Goal: Task Accomplishment & Management: Complete application form

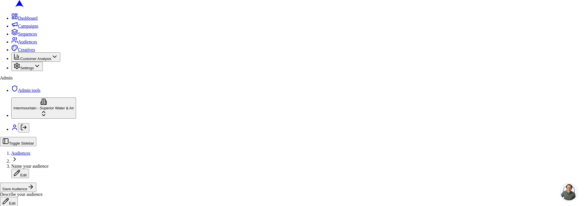
drag, startPoint x: 363, startPoint y: 172, endPoint x: 298, endPoint y: 175, distance: 64.8
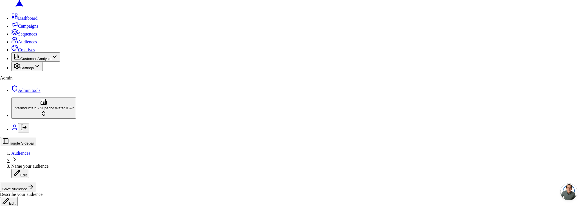
drag, startPoint x: 268, startPoint y: 135, endPoint x: 291, endPoint y: 151, distance: 27.7
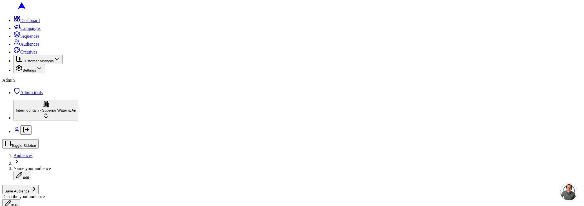
type button "on"
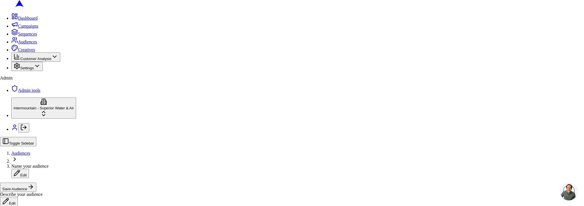
drag, startPoint x: 272, startPoint y: 136, endPoint x: 292, endPoint y: 145, distance: 22.3
drag, startPoint x: 370, startPoint y: 176, endPoint x: 351, endPoint y: 176, distance: 19.4
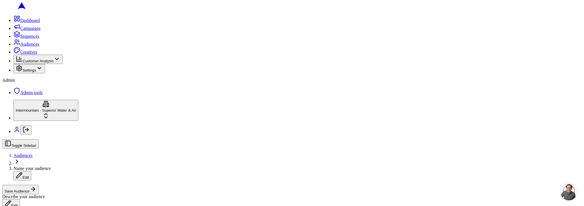
type button "on"
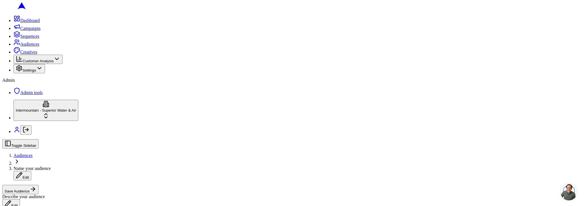
type button "on"
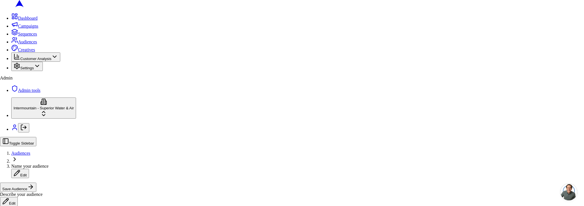
drag, startPoint x: 349, startPoint y: 171, endPoint x: 345, endPoint y: 171, distance: 4.5
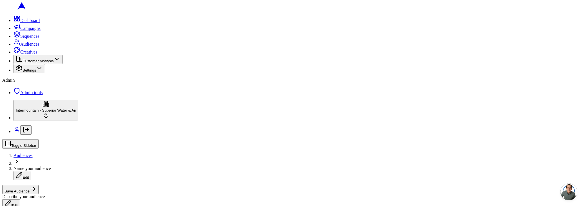
type button "on"
